Goal: Entertainment & Leisure: Consume media (video, audio)

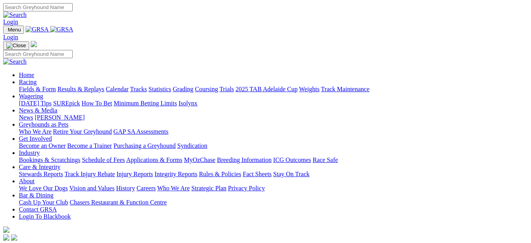
scroll to position [199, 0]
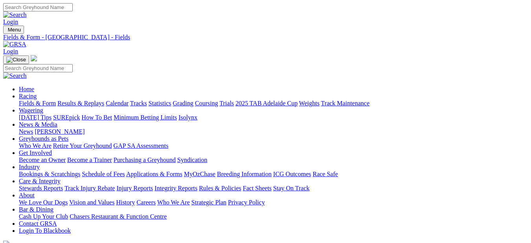
click at [90, 100] on link "Results & Replays" at bounding box center [80, 103] width 47 height 7
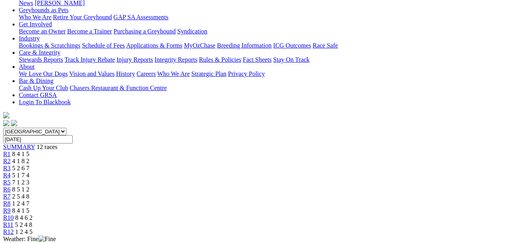
scroll to position [122, 0]
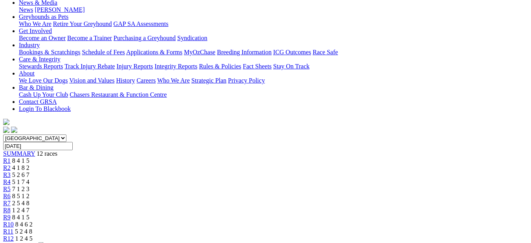
click at [30, 172] on span "5 2 6 7" at bounding box center [20, 175] width 17 height 7
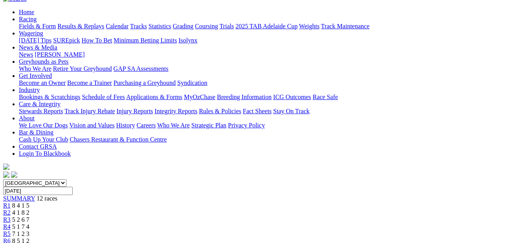
scroll to position [76, 0]
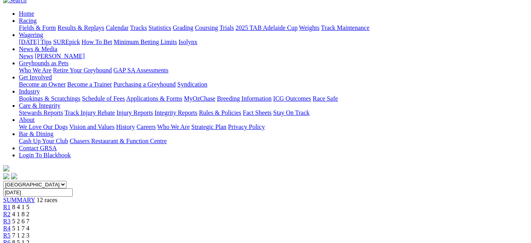
click at [30, 225] on span "5 1 7 4" at bounding box center [20, 228] width 17 height 7
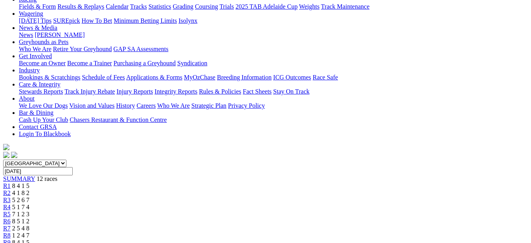
scroll to position [87, 0]
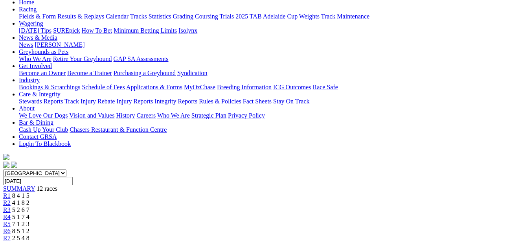
click at [204, 214] on div "R4 5 1 7 4" at bounding box center [265, 217] width 525 height 7
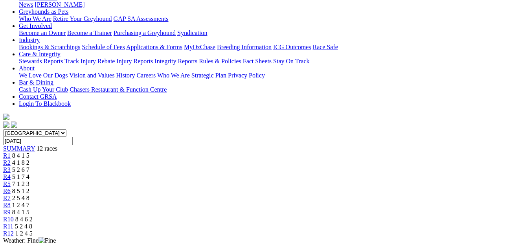
scroll to position [117, 0]
